Goal: Check status: Check status

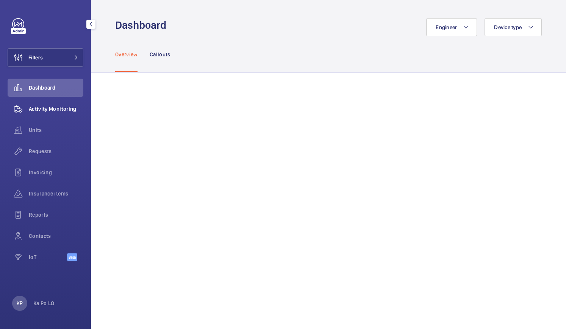
click at [51, 103] on div "Activity Monitoring" at bounding box center [46, 109] width 76 height 18
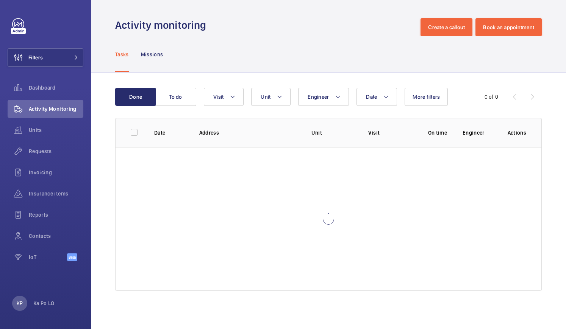
click at [493, 199] on div at bounding box center [328, 219] width 426 height 144
click at [52, 111] on span "Activity Monitoring" at bounding box center [56, 109] width 55 height 8
